Goal: Task Accomplishment & Management: Use online tool/utility

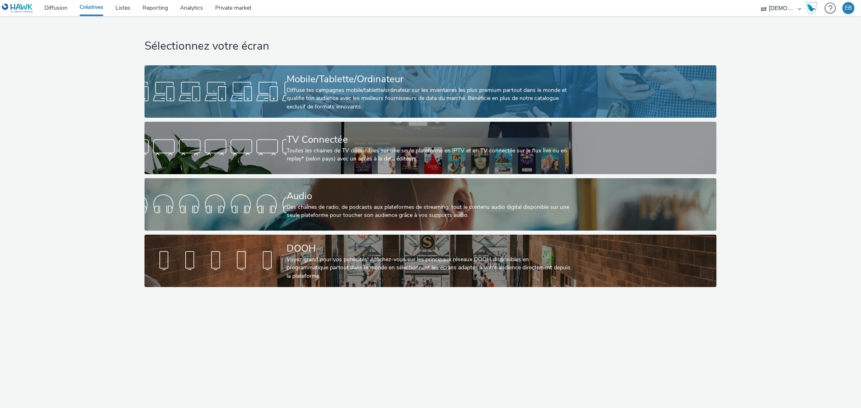
click at [418, 94] on div "Diffuse tes campagnes mobile/tablette/ordinateur sur les inventaires les plus p…" at bounding box center [428, 98] width 284 height 25
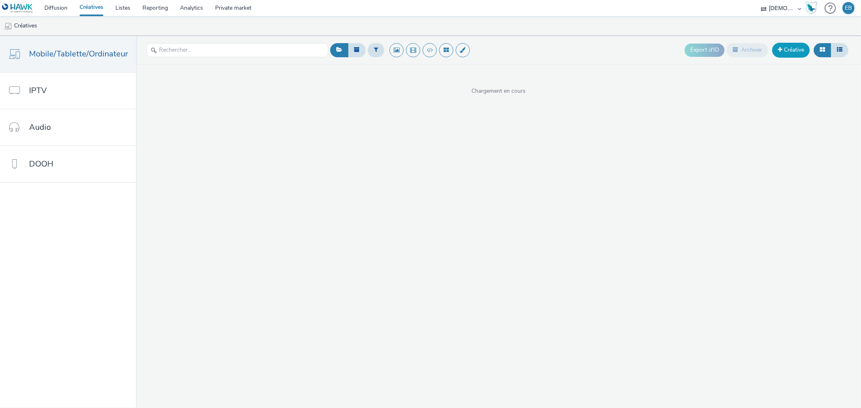
click at [783, 55] on link "Créative" at bounding box center [791, 50] width 38 height 15
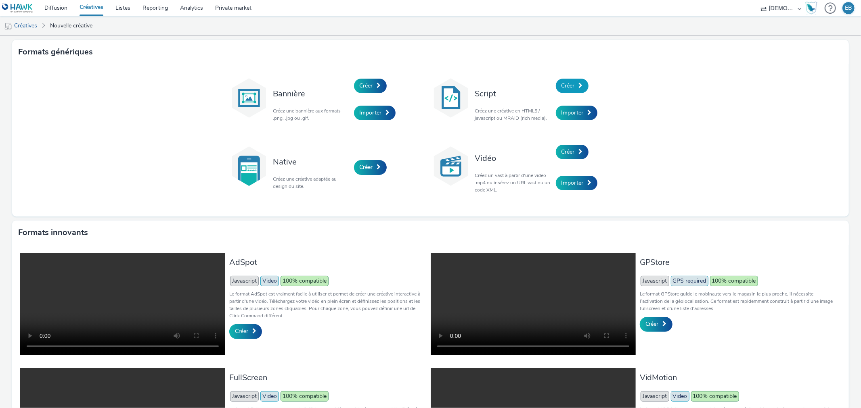
click at [557, 84] on link "Créer" at bounding box center [572, 86] width 33 height 15
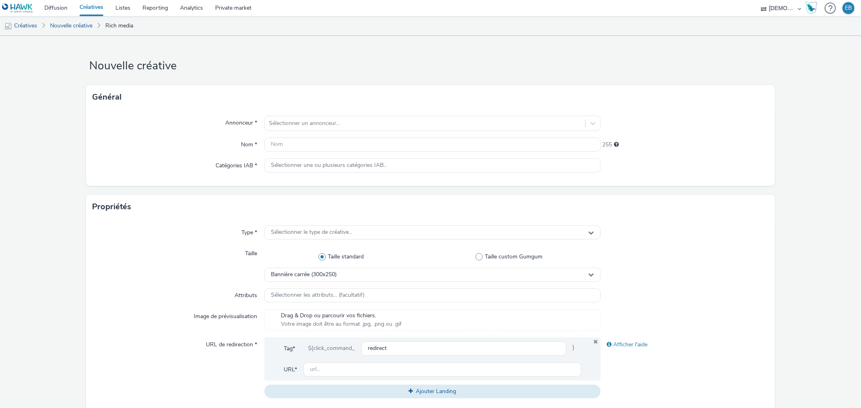
click at [385, 102] on div "Général" at bounding box center [430, 97] width 688 height 24
click at [364, 120] on div at bounding box center [425, 124] width 312 height 10
type input "federation comm"
click at [128, 6] on link "Listes" at bounding box center [122, 8] width 27 height 16
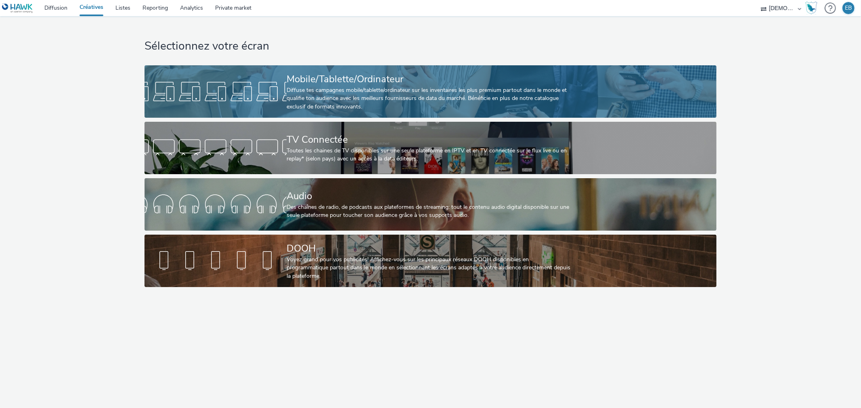
click at [644, 94] on link "Mobile/Tablette/Ordinateur Diffuse tes campagnes mobile/tablette/ordinateur sur…" at bounding box center [430, 91] width 572 height 52
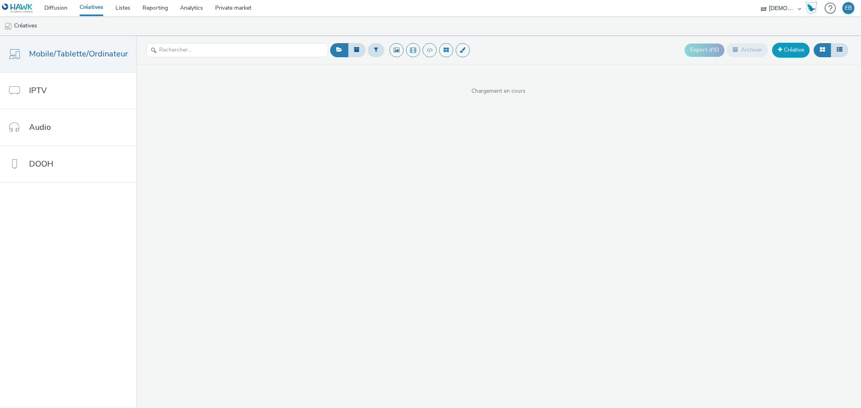
click at [793, 48] on link "Créative" at bounding box center [791, 50] width 38 height 15
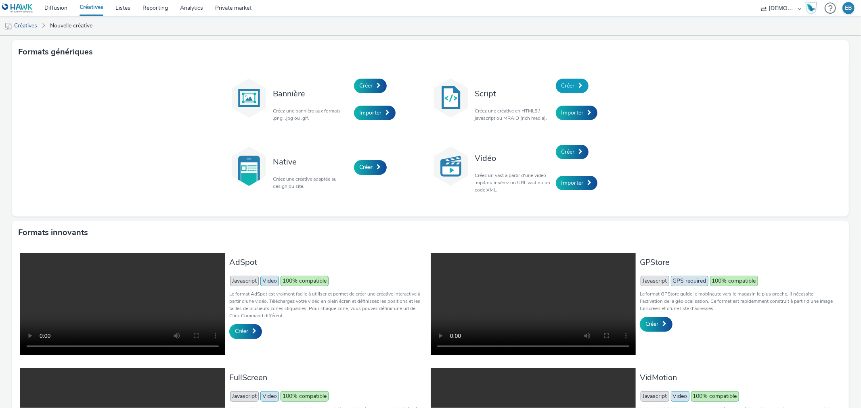
click at [561, 82] on span "Créer" at bounding box center [567, 86] width 13 height 8
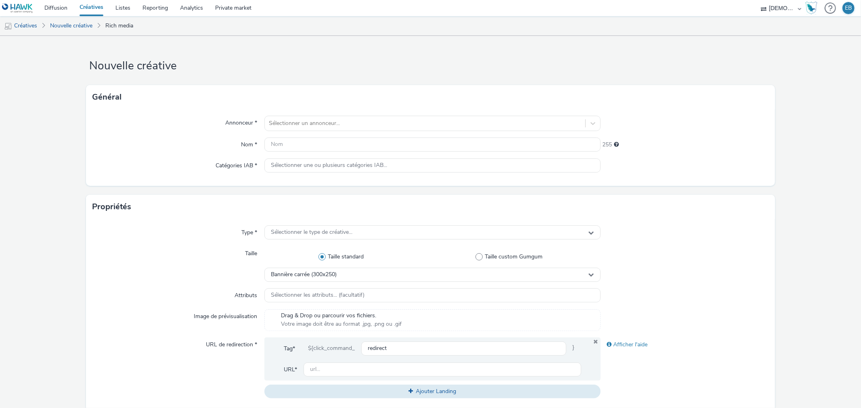
click at [324, 110] on div "Annonceur * Sélectionner un annonceur... Nom * 255 Catégories IAB * Sélectionne…" at bounding box center [430, 147] width 688 height 77
click at [317, 123] on div at bounding box center [425, 124] width 312 height 10
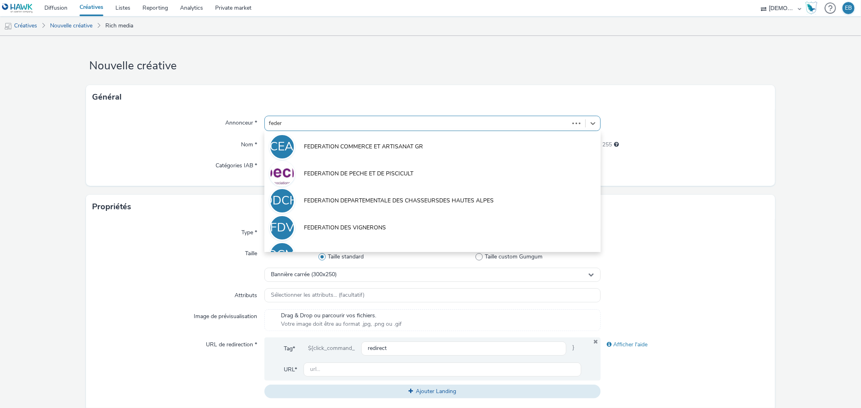
type input "federa"
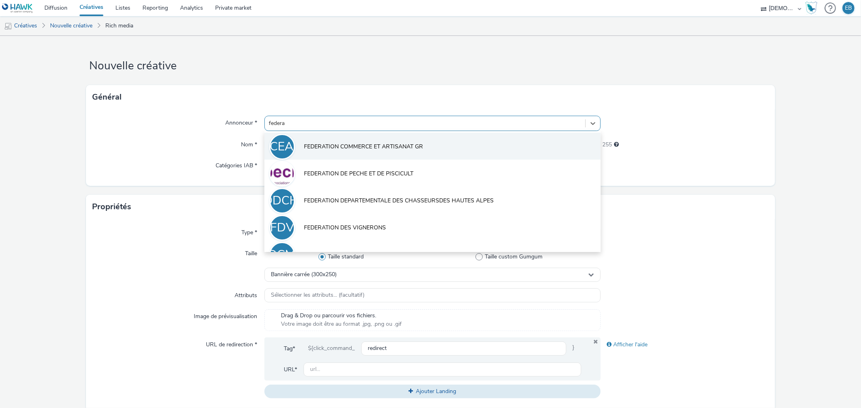
click at [386, 142] on li "FCEAG FEDERATION COMMERCE ET ARTISANAT GR" at bounding box center [432, 146] width 336 height 27
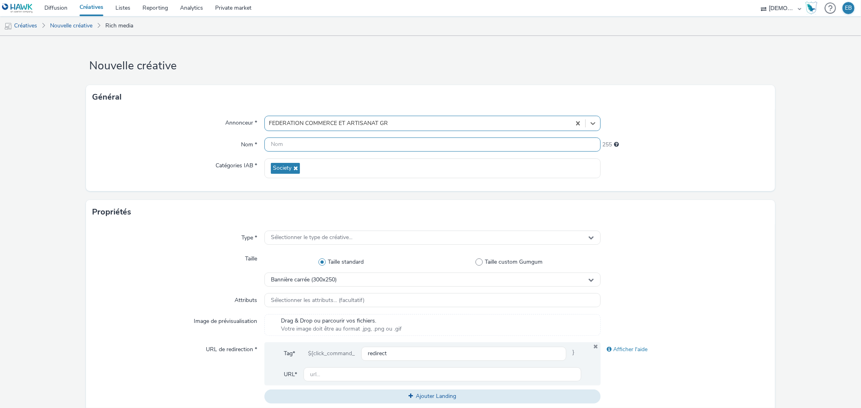
click at [377, 143] on input "text" at bounding box center [432, 145] width 336 height 14
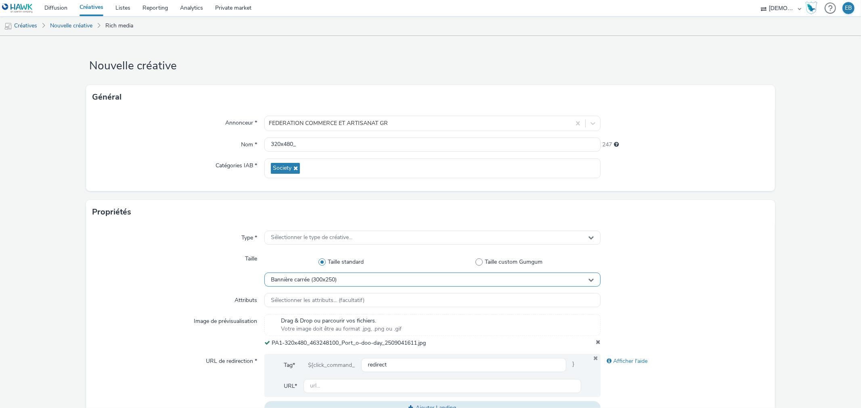
click at [327, 280] on span "Bannière carrée (300x250)" at bounding box center [304, 280] width 66 height 7
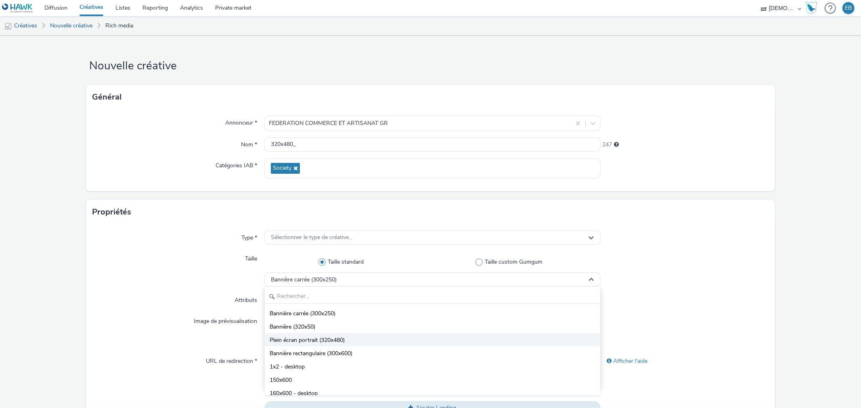
click at [323, 341] on span "Plein écran portrait (320x480)" at bounding box center [307, 341] width 75 height 8
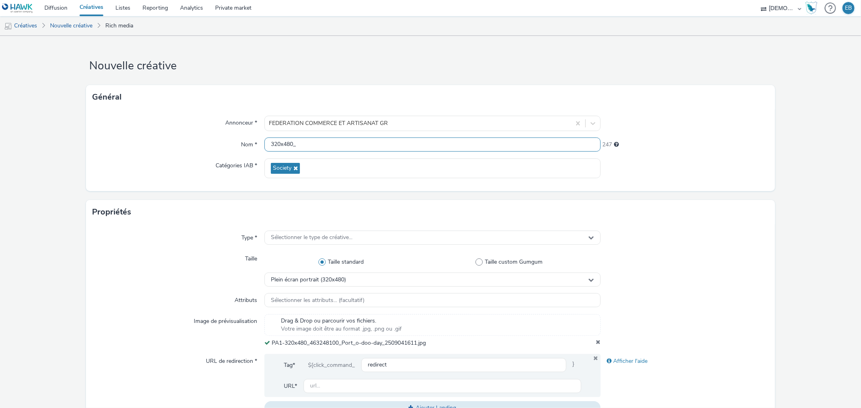
click at [336, 151] on input "320x480_" at bounding box center [432, 145] width 336 height 14
click at [340, 146] on input "320x480_" at bounding box center [432, 145] width 336 height 14
click at [343, 150] on input "320x480_" at bounding box center [432, 145] width 336 height 14
type input "320x480_Odoo"
click at [693, 212] on div "Propriétés" at bounding box center [430, 212] width 688 height 24
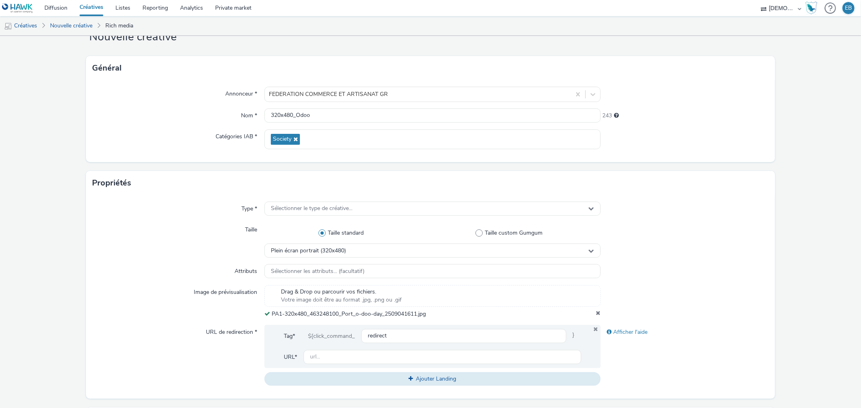
scroll to position [45, 0]
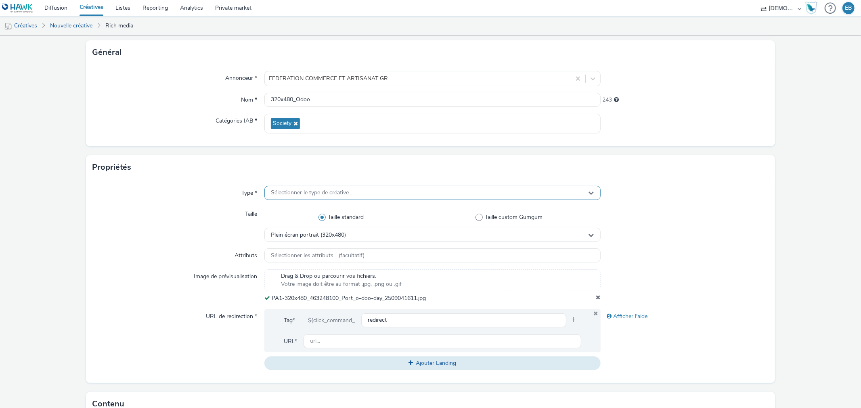
click at [309, 188] on div "Sélectionner le type de créative..." at bounding box center [432, 193] width 336 height 14
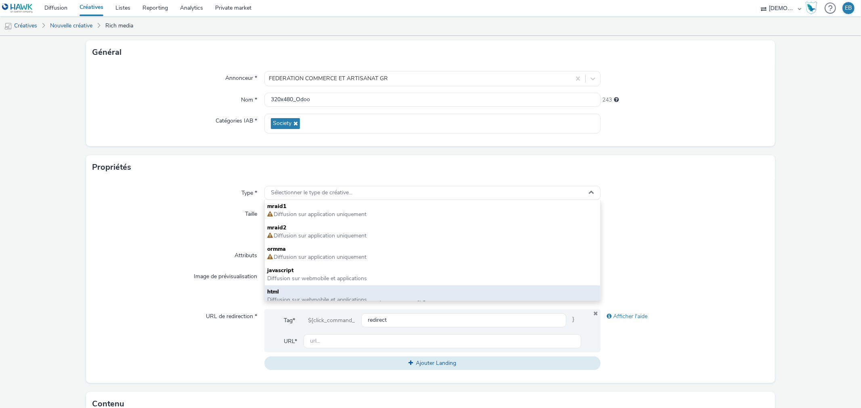
click at [276, 291] on span "html" at bounding box center [432, 292] width 330 height 8
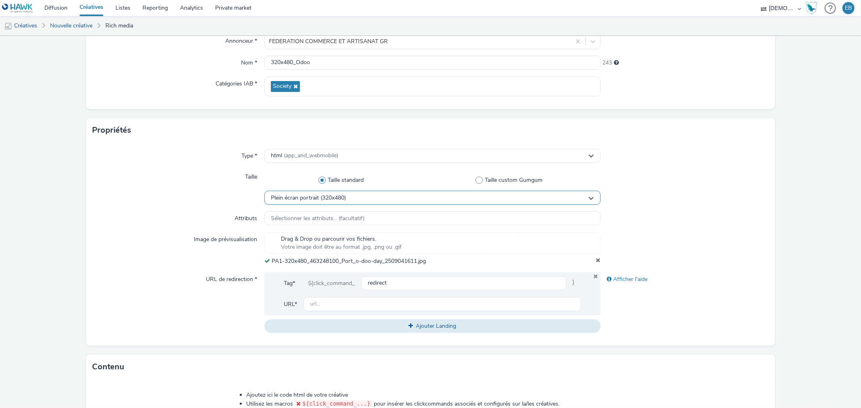
scroll to position [134, 0]
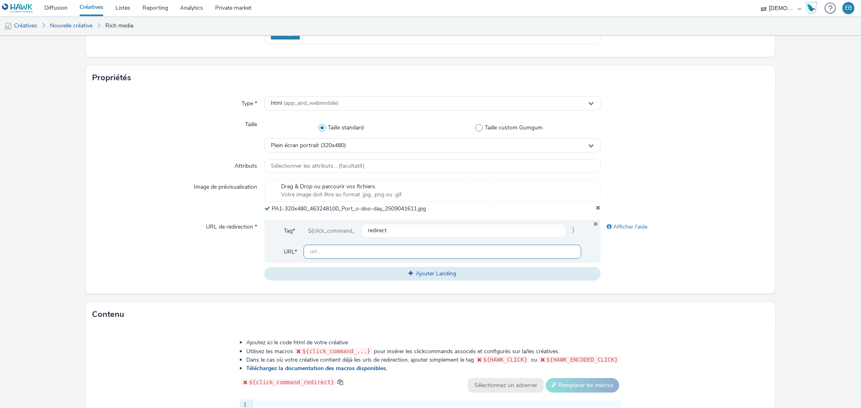
click at [337, 251] on input "text" at bounding box center [441, 252] width 277 height 14
paste input "[URL][DOMAIN_NAME]"
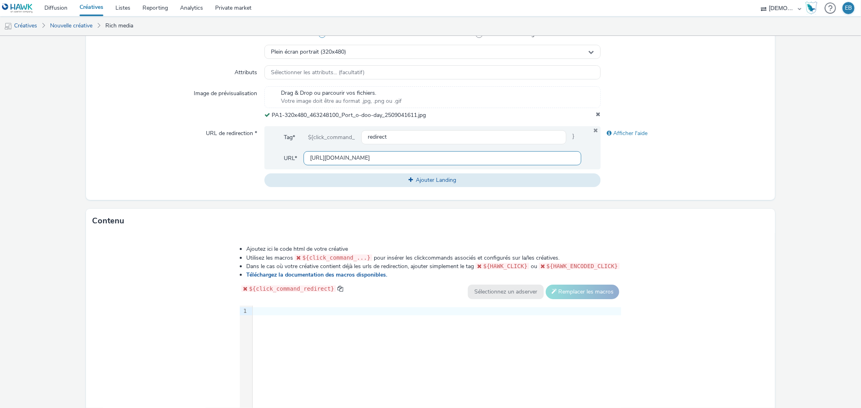
scroll to position [300, 0]
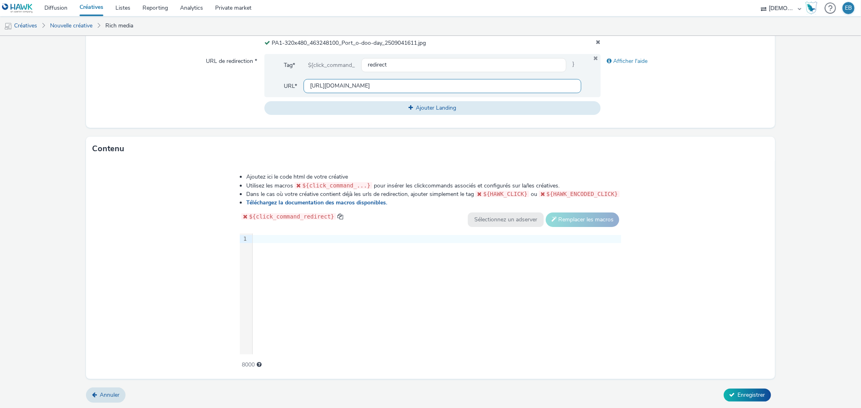
type input "[URL][DOMAIN_NAME]"
click at [237, 290] on div "Ajoutez ici le code html de votre créative Utilisez les macros ${click_command_…" at bounding box center [430, 266] width 439 height 199
click at [267, 293] on div "9 1 ›" at bounding box center [430, 294] width 381 height 121
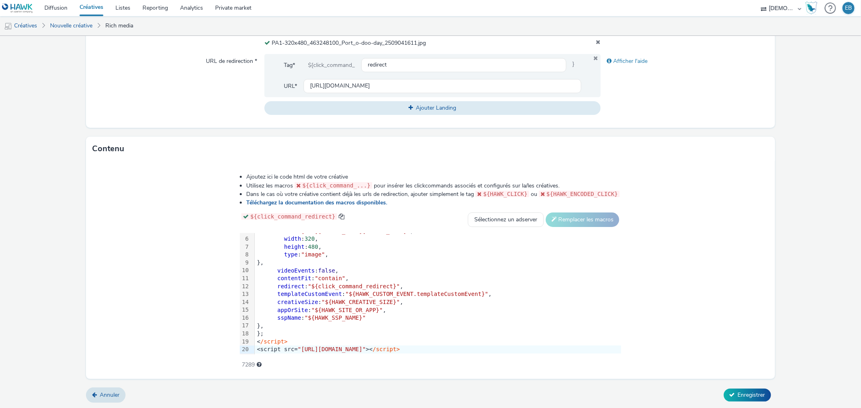
click at [735, 403] on form "Nouvelle créative Général Annonceur * FEDERATION COMMERCE ET ARTISANAT GR Nom *…" at bounding box center [430, 72] width 861 height 673
click at [744, 395] on span "Enregistrer" at bounding box center [751, 395] width 27 height 8
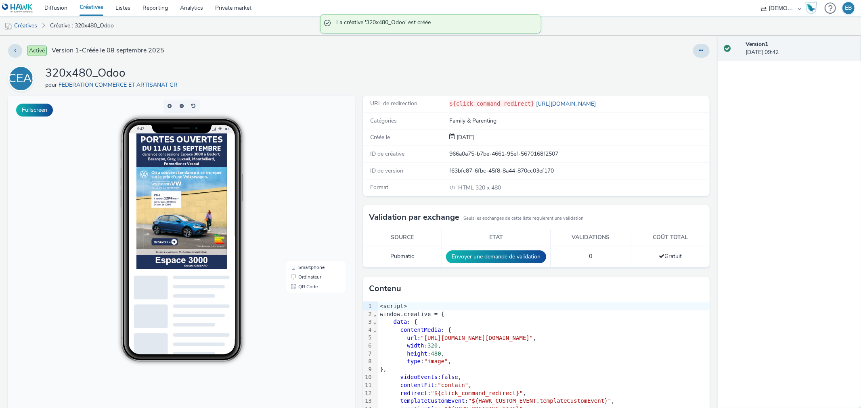
click at [701, 62] on div "Activé Version 1 - Créée le [DATE] FCEAG 320x480_Odoo pour FEDERATION COMMERCE …" at bounding box center [358, 222] width 717 height 372
click at [693, 53] on button at bounding box center [701, 51] width 17 height 14
click at [688, 65] on link "Modifier" at bounding box center [679, 67] width 61 height 16
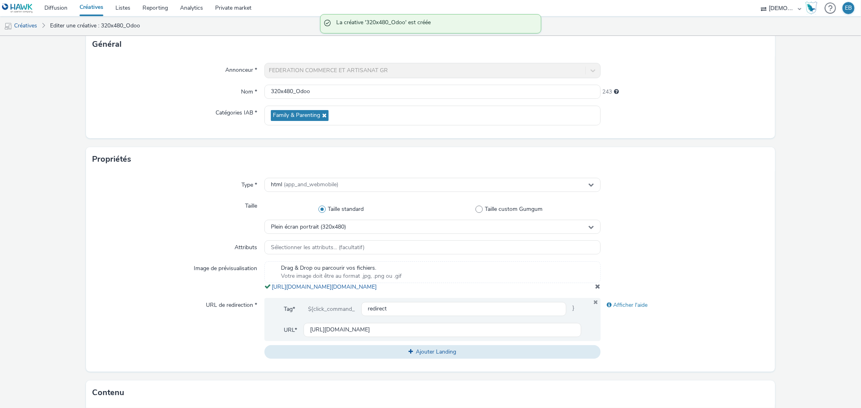
scroll to position [179, 0]
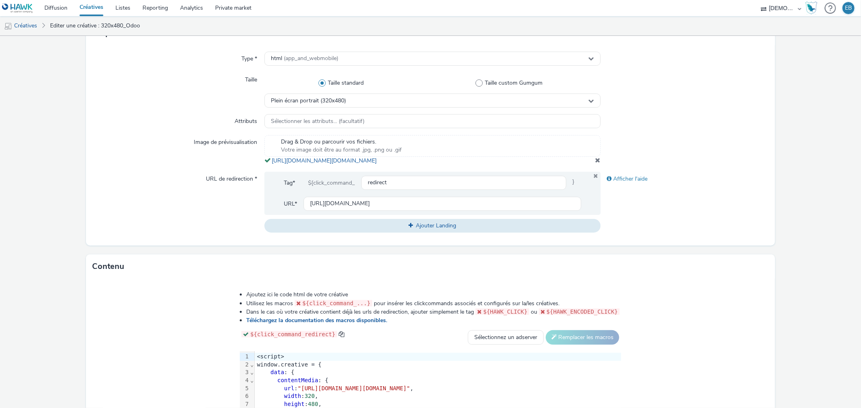
drag, startPoint x: 451, startPoint y: 174, endPoint x: 269, endPoint y: 161, distance: 182.8
click at [269, 161] on div "Type * html (app_and_webmobile) Taille Taille standard Taille custom Gumgum Ple…" at bounding box center [430, 145] width 688 height 201
copy link "[URL][DOMAIN_NAME][DOMAIN_NAME]"
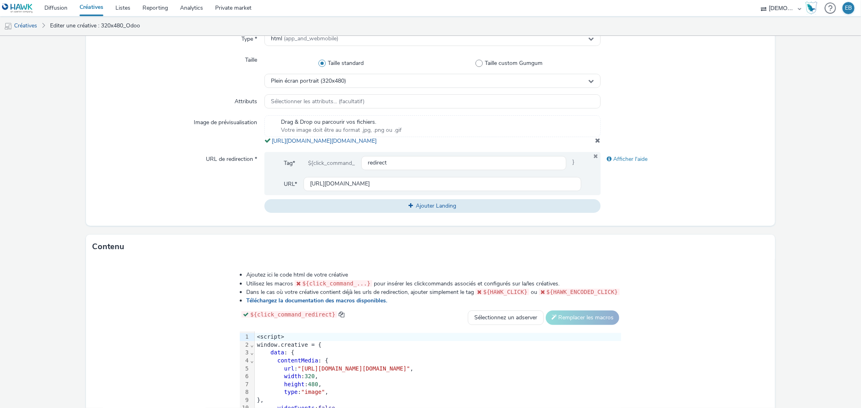
scroll to position [305, 0]
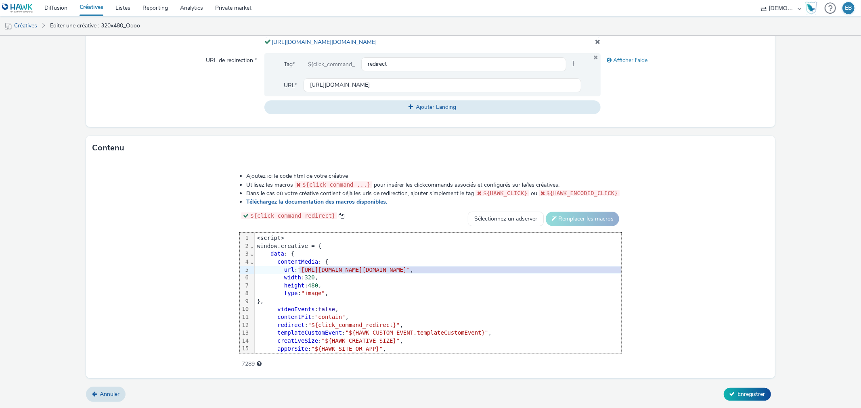
drag, startPoint x: 204, startPoint y: 268, endPoint x: 696, endPoint y: 270, distance: 491.9
click at [410, 270] on span ""[URL][DOMAIN_NAME][DOMAIN_NAME]"" at bounding box center [354, 270] width 112 height 6
click at [748, 393] on span "Enregistrer" at bounding box center [751, 395] width 27 height 8
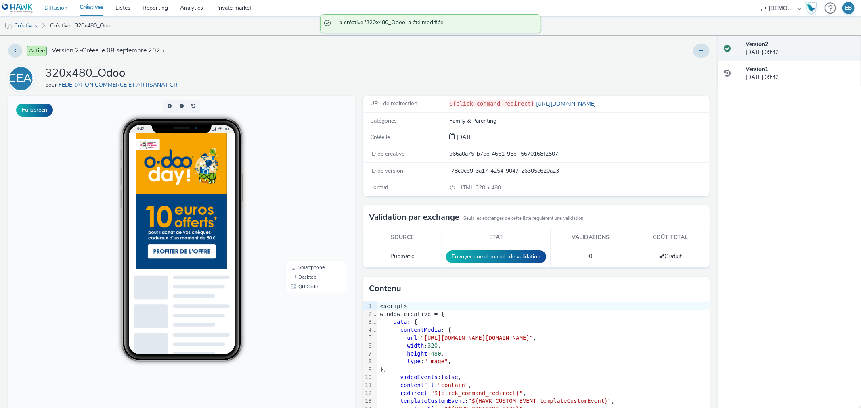
click at [65, 4] on link "Diffusion" at bounding box center [55, 8] width 35 height 16
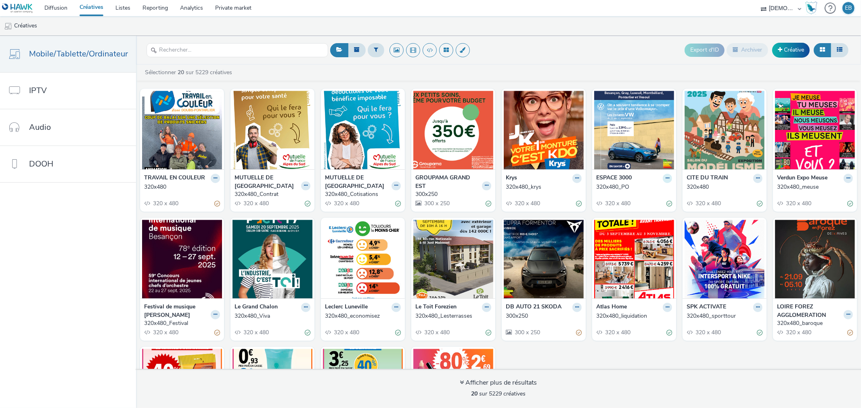
click at [663, 176] on button at bounding box center [667, 178] width 9 height 9
click at [634, 186] on link "Modifier" at bounding box center [641, 192] width 61 height 16
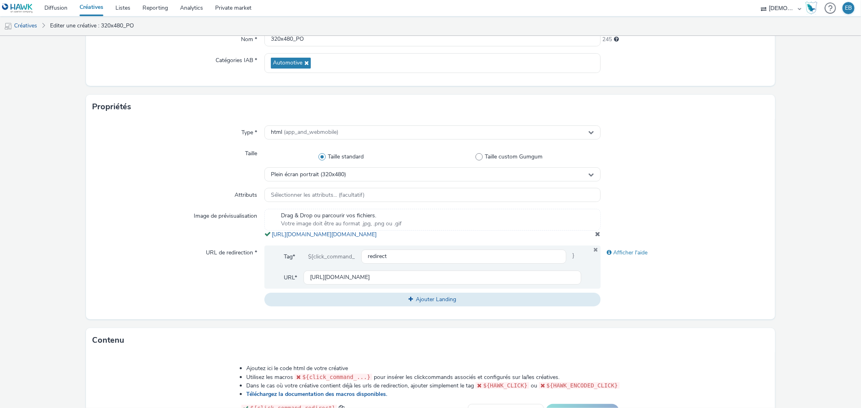
scroll to position [305, 0]
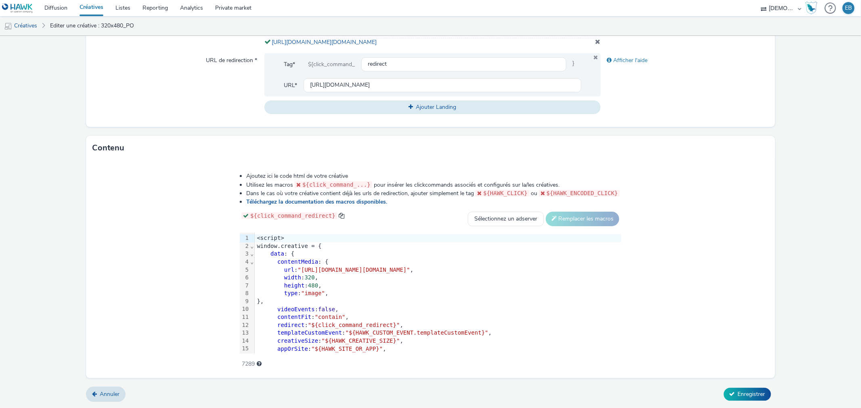
click at [316, 277] on div "width : 320 ," at bounding box center [438, 278] width 366 height 8
copy div "<script> window.creative = { data : { contentMedia : { url : "[URL][DOMAIN_NAME…"
